Goal: Navigation & Orientation: Find specific page/section

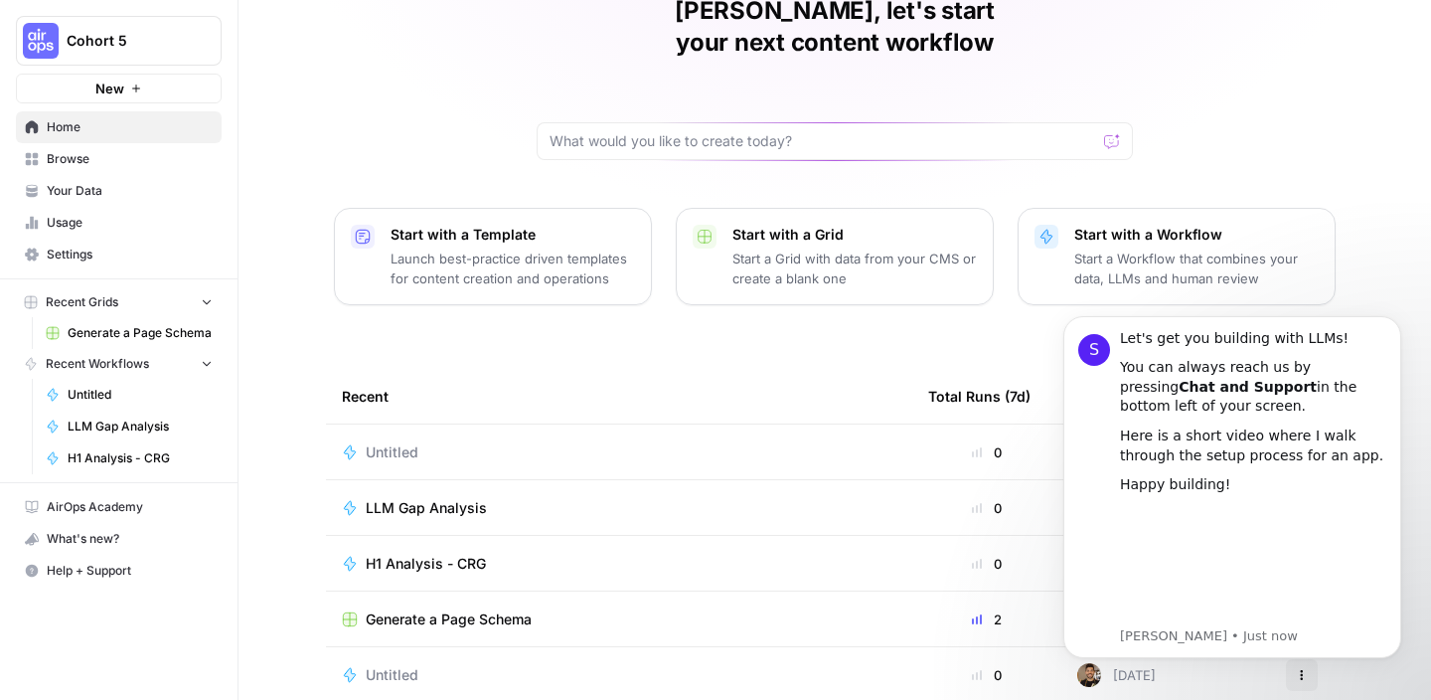
scroll to position [99, 0]
click at [86, 129] on span "Home" at bounding box center [130, 127] width 166 height 18
click at [81, 183] on span "Your Data" at bounding box center [130, 191] width 166 height 18
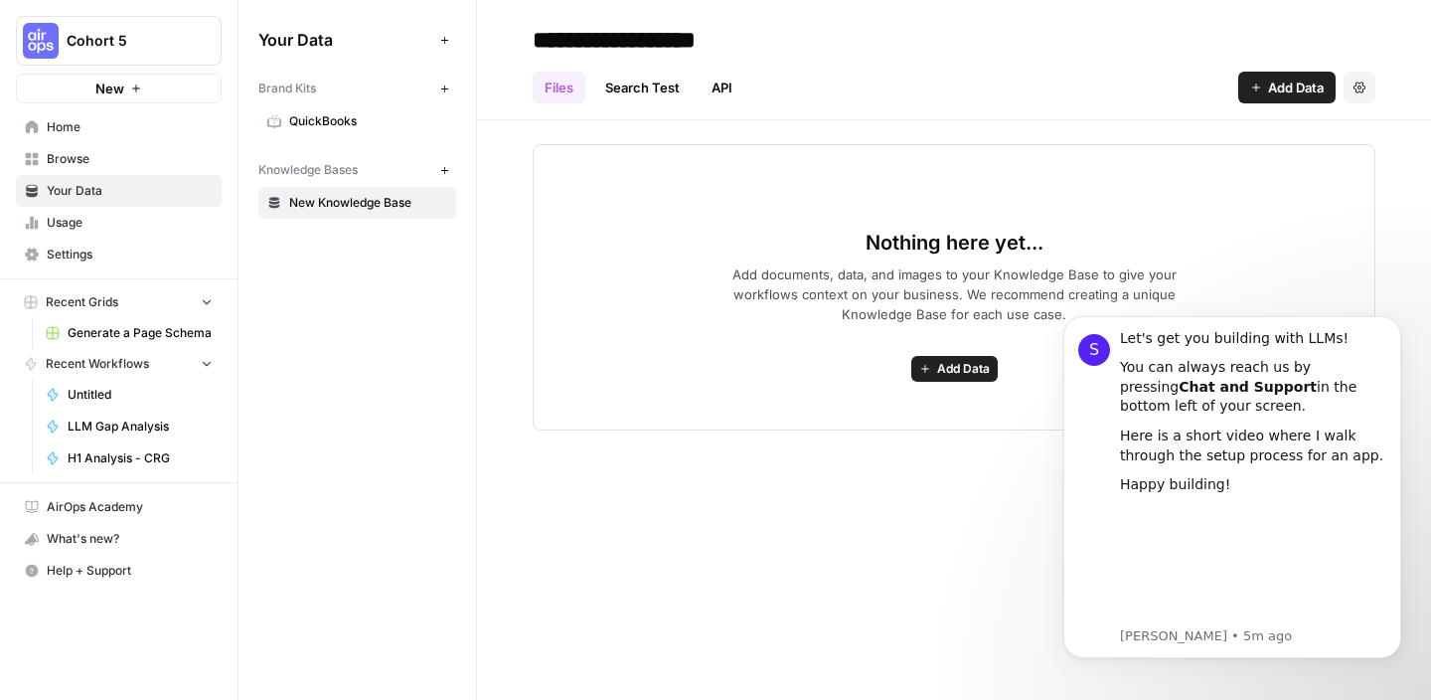
click at [114, 148] on link "Browse" at bounding box center [119, 159] width 206 height 32
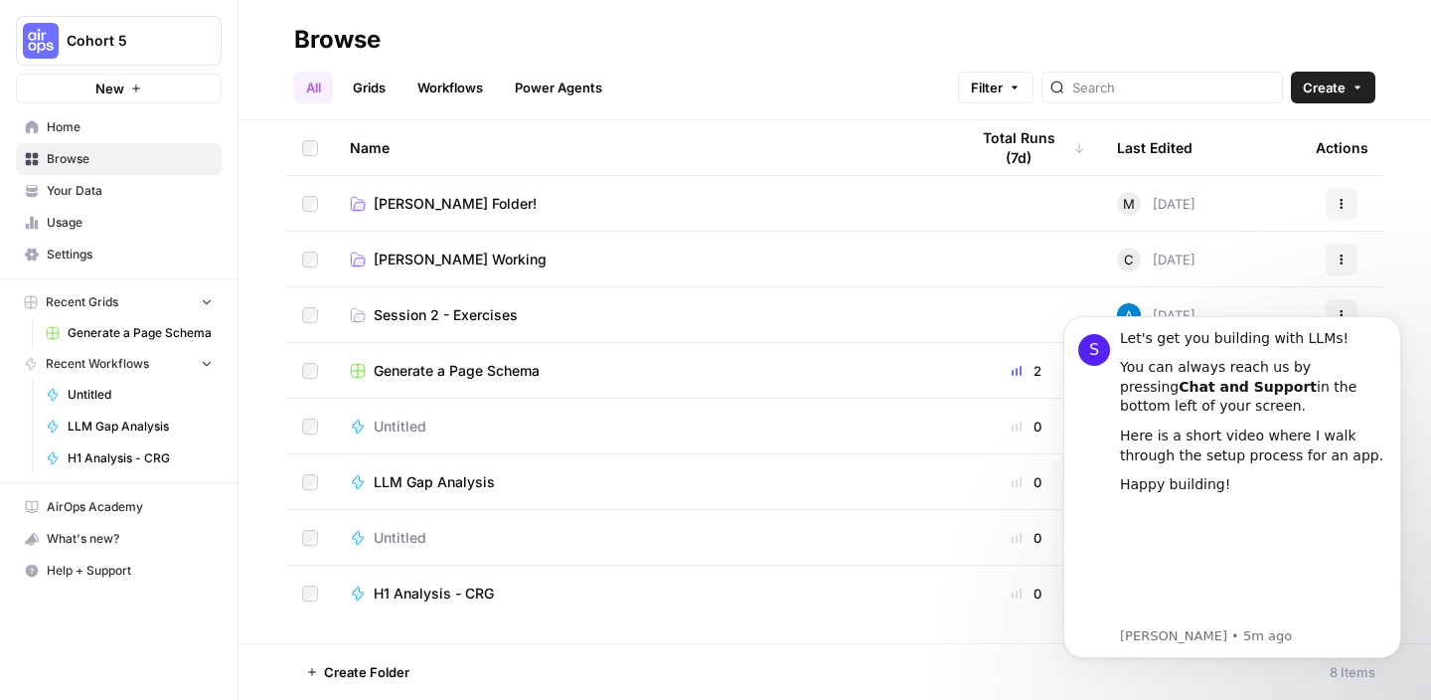
click at [98, 190] on span "Your Data" at bounding box center [130, 191] width 166 height 18
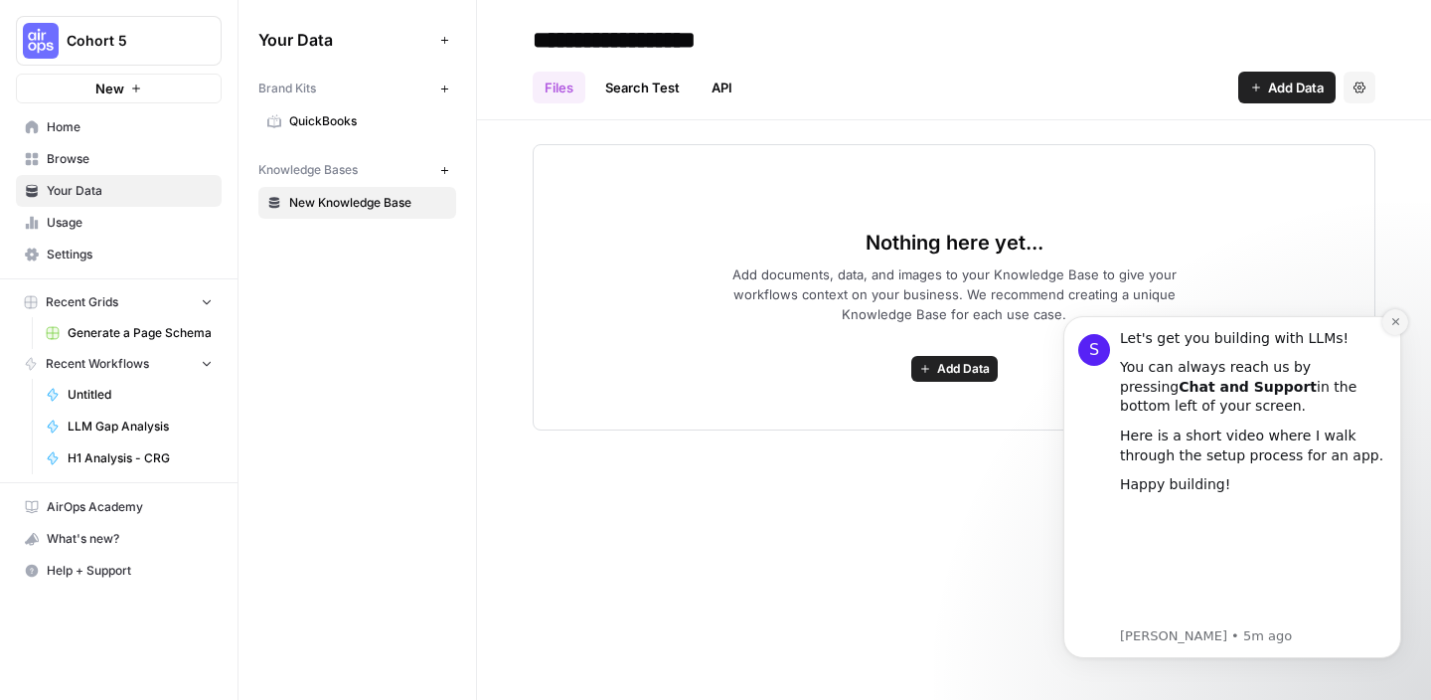
click at [1387, 326] on button "Dismiss notification" at bounding box center [1396, 322] width 26 height 26
